Goal: Information Seeking & Learning: Understand process/instructions

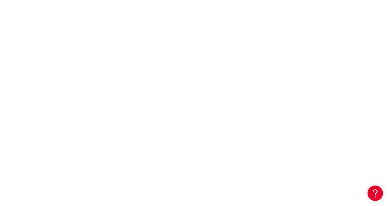
scroll to position [2170, 0]
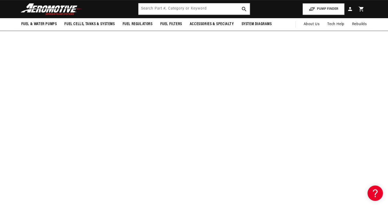
scroll to position [2154, 0]
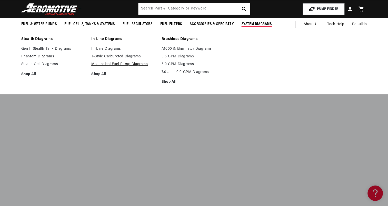
click at [109, 65] on link "Mechanical Fuel Pump Diagrams" at bounding box center [123, 64] width 65 height 5
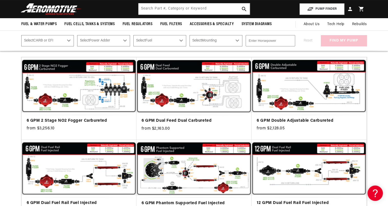
scroll to position [87, 0]
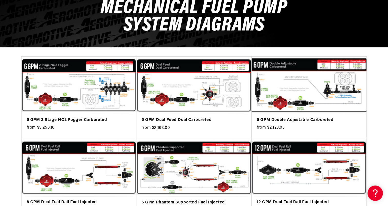
click at [305, 117] on link "6 GPM Double Adjustable Carbureted" at bounding box center [309, 120] width 105 height 7
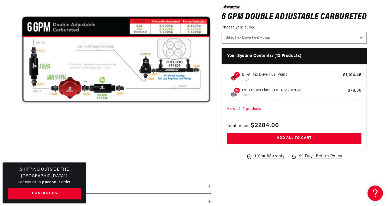
scroll to position [108, 0]
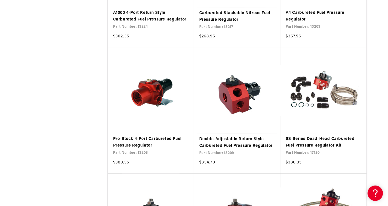
scroll to position [627, 0]
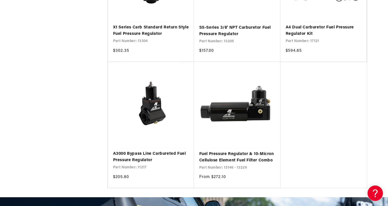
scroll to position [866, 0]
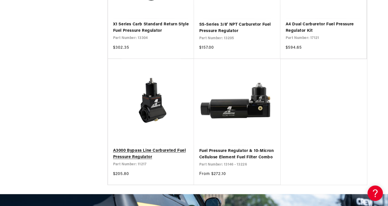
click at [147, 147] on link "A3000 Bypass Line Carbureted Fuel Pressure Regulator" at bounding box center [151, 153] width 76 height 13
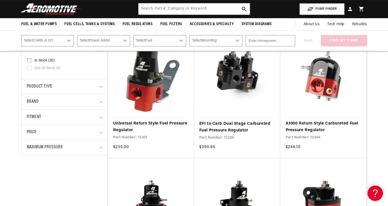
scroll to position [113, 0]
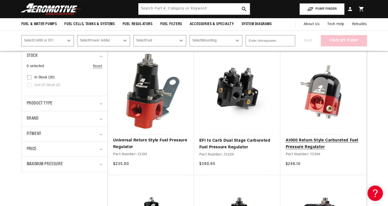
click at [315, 142] on link "A1000 Return Style Carbureted Fuel Pressure Regulator" at bounding box center [323, 143] width 76 height 13
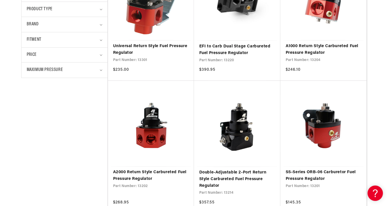
scroll to position [217, 0]
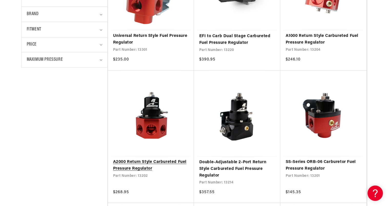
click at [154, 159] on link "A2000 Return Style Carbureted Fuel Pressure Regulator" at bounding box center [151, 165] width 76 height 13
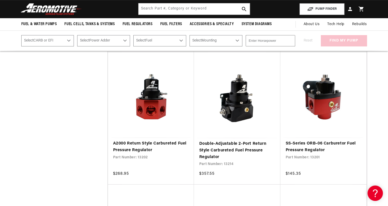
scroll to position [234, 0]
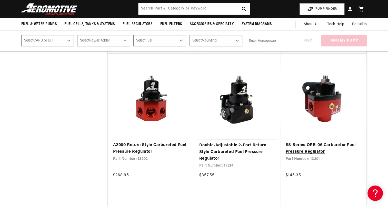
click at [325, 142] on link "SS-Series ORB-06 Carburetor Fuel Pressure Regulator" at bounding box center [323, 148] width 76 height 13
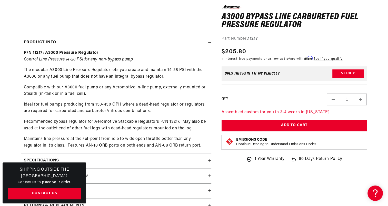
scroll to position [220, 0]
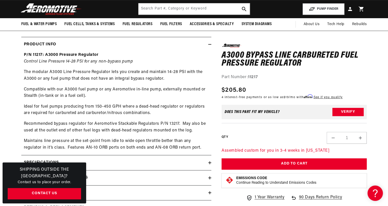
click at [387, 100] on section "0.0 star rating Write a review A3000 Bypass Line Carbureted Fuel Pressure Regul…" at bounding box center [194, 35] width 388 height 378
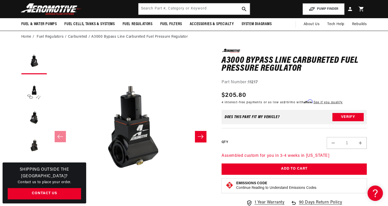
scroll to position [0, 0]
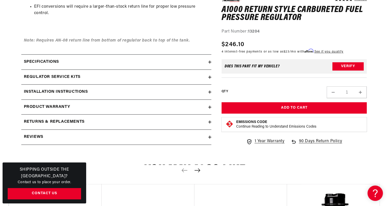
scroll to position [393, 0]
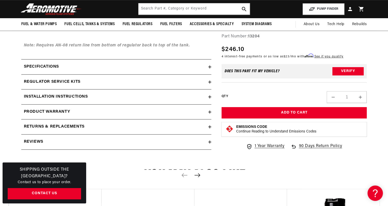
click at [81, 95] on h2 "Installation Instructions" at bounding box center [56, 97] width 64 height 7
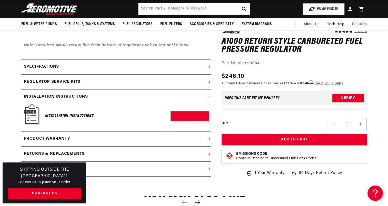
click at [33, 115] on img at bounding box center [32, 114] width 16 height 21
click at [31, 113] on img at bounding box center [32, 114] width 16 height 21
click at [189, 113] on link "Download PDF" at bounding box center [189, 115] width 38 height 9
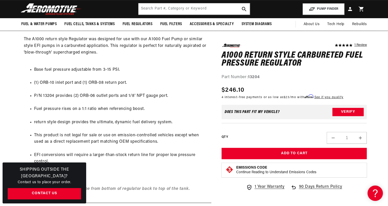
scroll to position [248, 0]
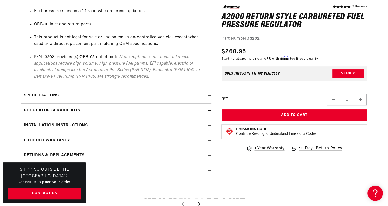
scroll to position [349, 0]
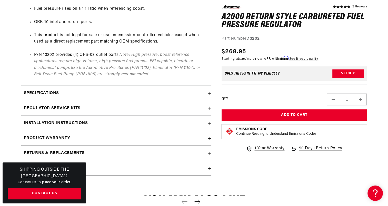
click at [68, 123] on h2 "Installation Instructions" at bounding box center [56, 123] width 64 height 7
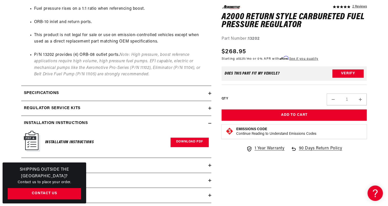
click at [191, 140] on link "Download PDF" at bounding box center [189, 142] width 38 height 9
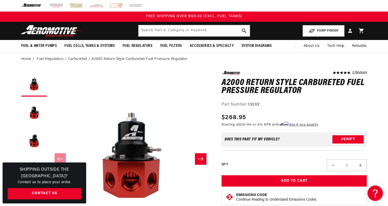
scroll to position [0, 0]
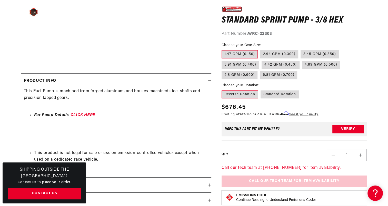
scroll to position [192, 0]
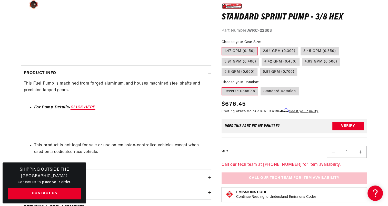
click at [85, 108] on link "CLICK HERE" at bounding box center [82, 107] width 25 height 4
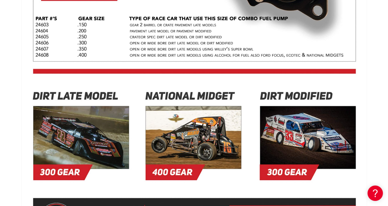
scroll to position [261, 0]
